Goal: Check status

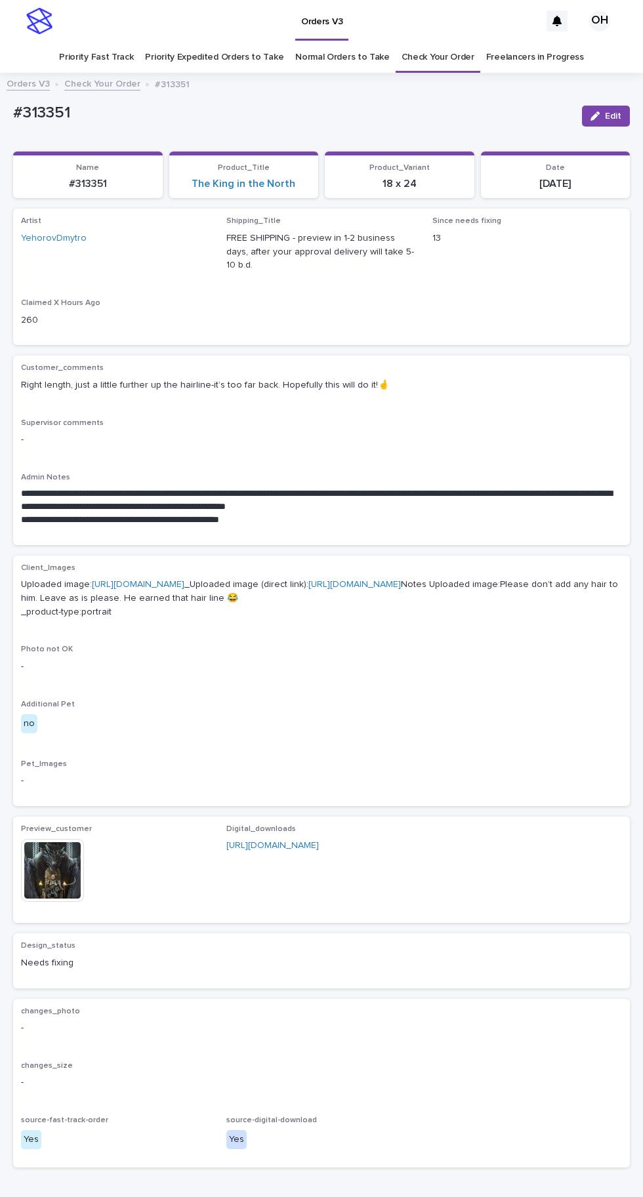
scroll to position [41, 0]
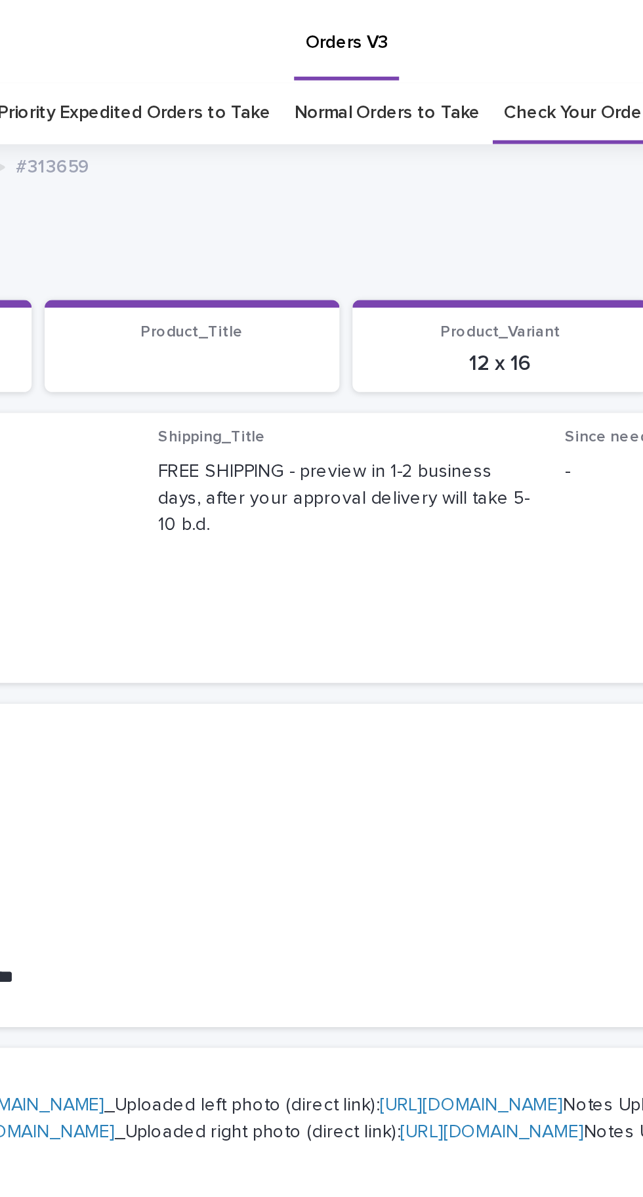
scroll to position [41, 0]
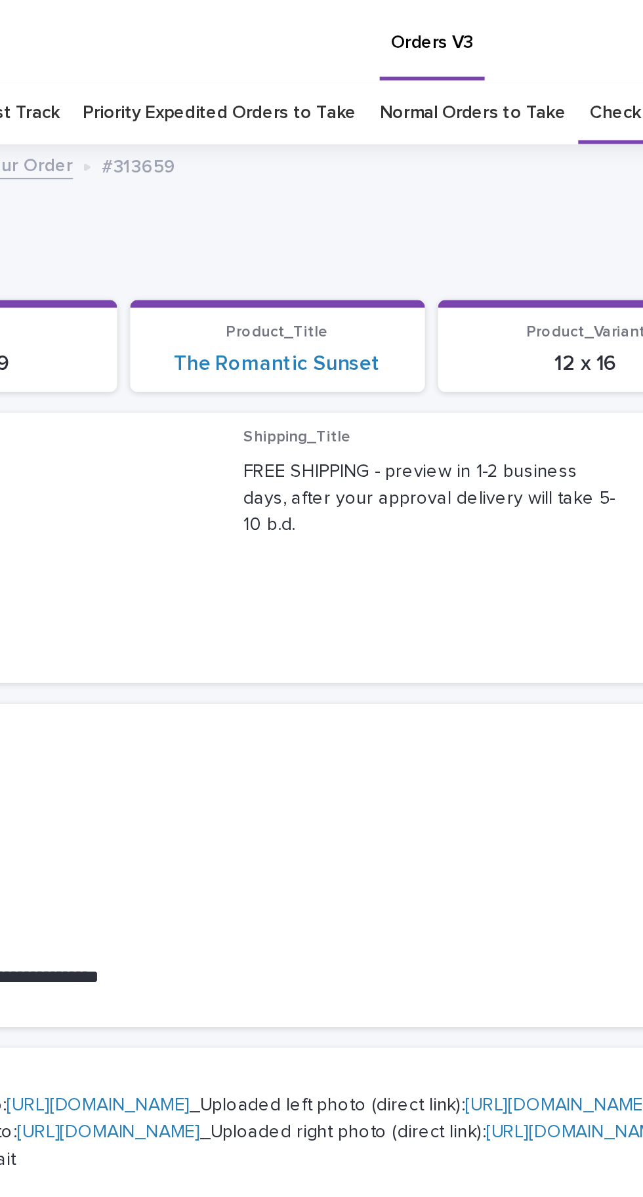
click at [406, 42] on link "Check Your Order" at bounding box center [437, 57] width 73 height 31
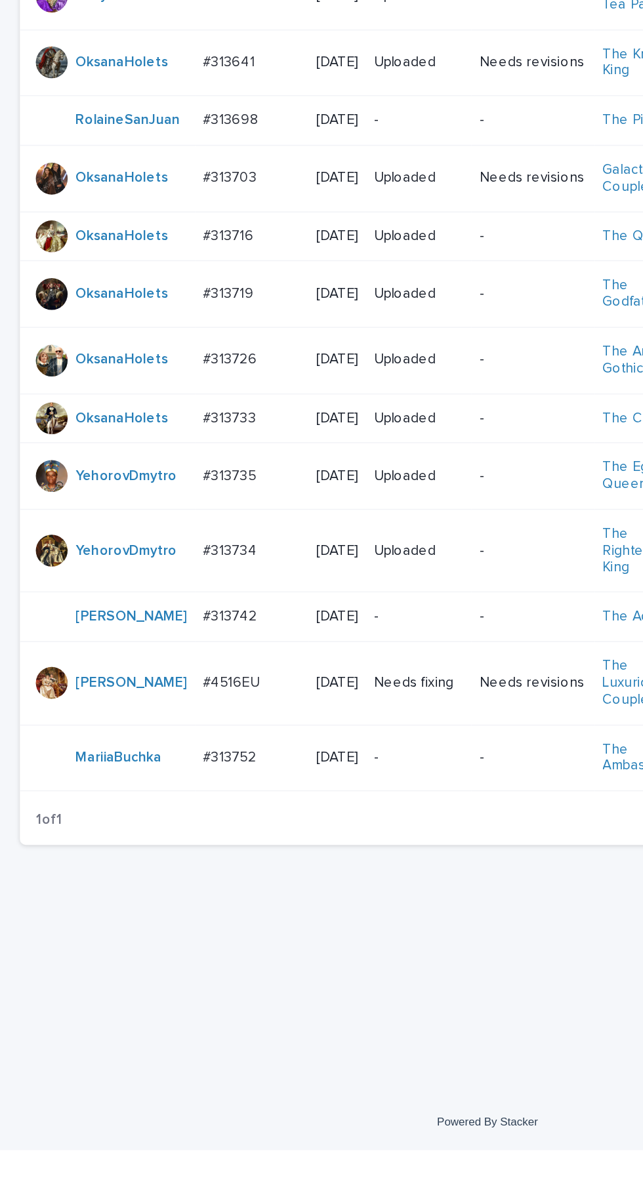
click at [153, 927] on div "#313752 #313752" at bounding box center [166, 938] width 64 height 22
